Goal: Information Seeking & Learning: Understand process/instructions

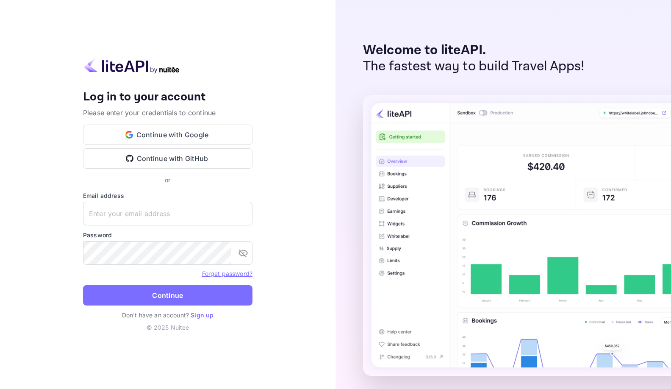
type input "[EMAIL_ADDRESS][DOMAIN_NAME]"
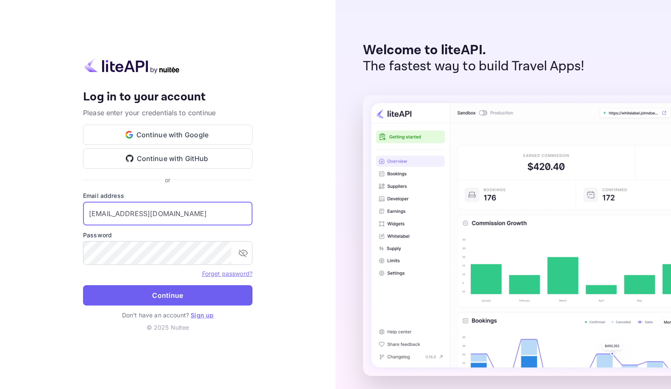
click at [181, 296] on button "Continue" at bounding box center [167, 295] width 169 height 20
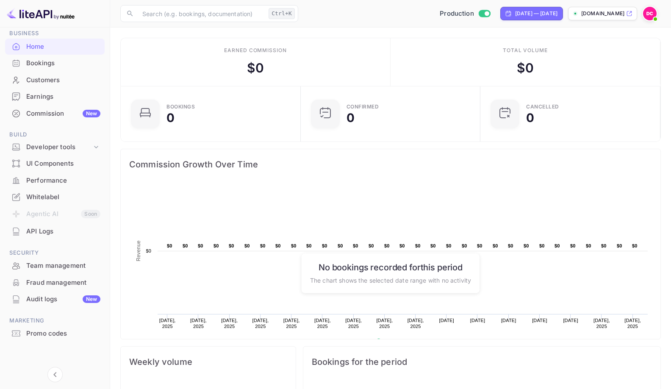
scroll to position [43, 0]
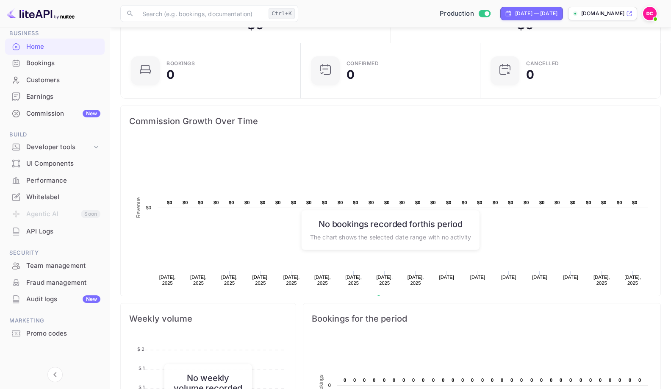
click at [52, 197] on div "Whitelabel" at bounding box center [63, 197] width 74 height 10
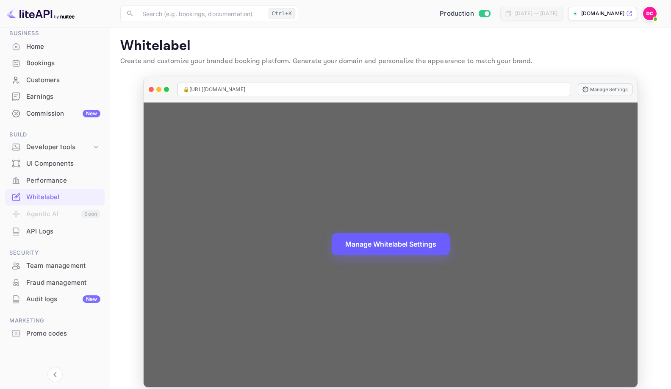
click at [400, 248] on button "Manage Whitelabel Settings" at bounding box center [391, 244] width 118 height 22
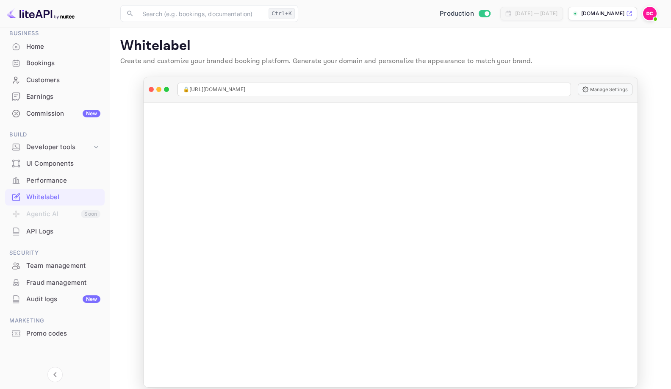
click at [445, 34] on main "Whitelabel Create and customize your branded booking platform. Generate your do…" at bounding box center [390, 213] width 561 height 370
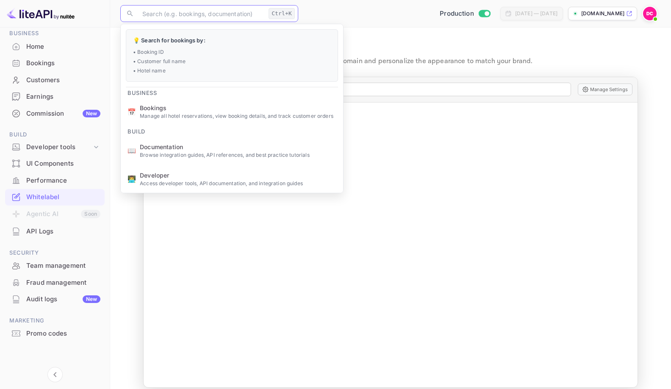
click at [185, 12] on input "text" at bounding box center [201, 13] width 128 height 17
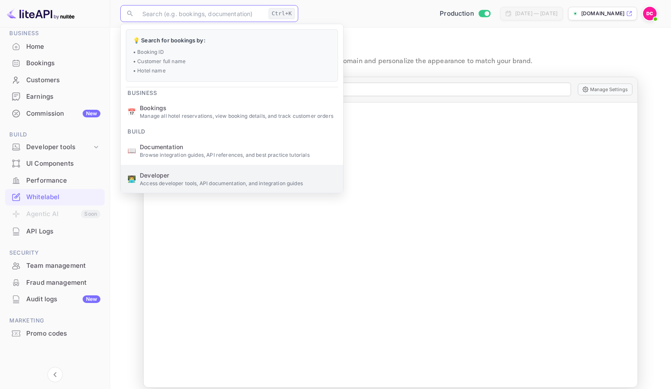
click at [220, 180] on p "Access developer tools, API documentation, and integration guides" at bounding box center [238, 184] width 196 height 8
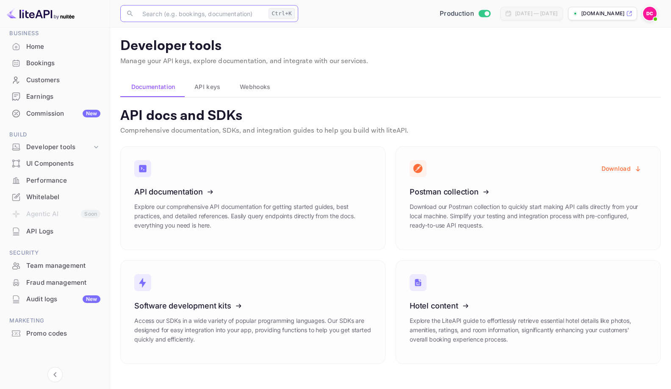
click at [650, 13] on img at bounding box center [650, 14] width 14 height 14
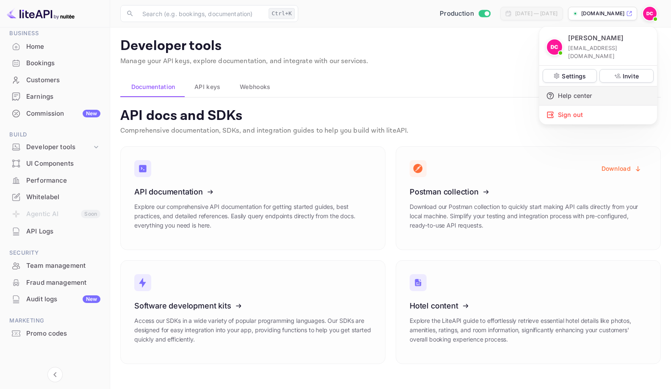
click at [576, 87] on div "Help center" at bounding box center [598, 95] width 118 height 19
